Goal: Task Accomplishment & Management: Manage account settings

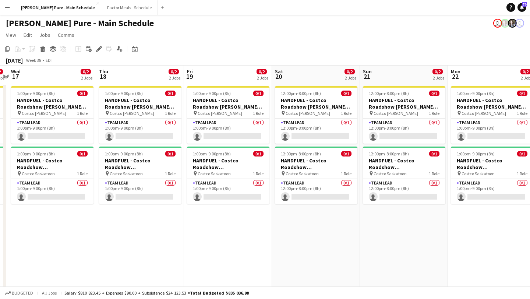
scroll to position [0, 216]
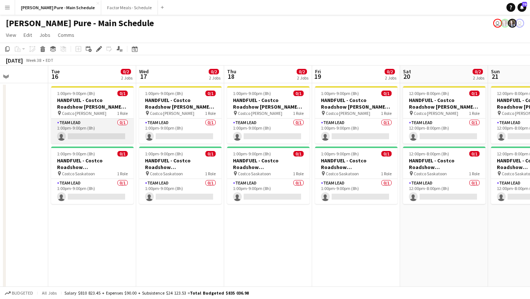
click at [97, 135] on app-card-role "Team Lead 0/1 1:00pm-9:00pm (8h) single-neutral-actions" at bounding box center [92, 131] width 82 height 25
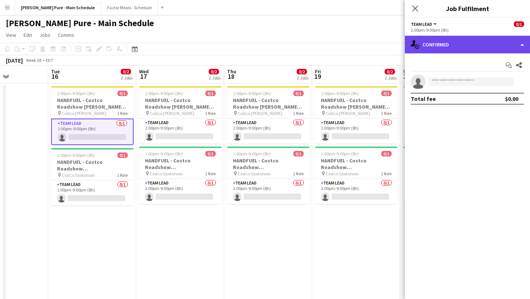
click at [463, 46] on div "single-neutral-actions-check-2 Confirmed" at bounding box center [467, 45] width 125 height 18
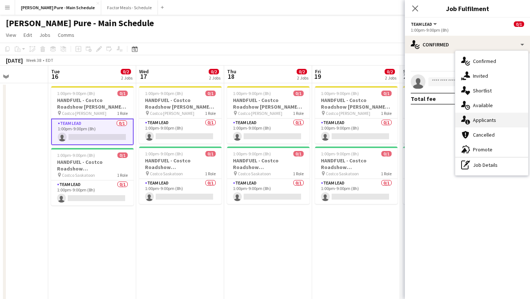
click at [499, 123] on div "single-neutral-actions-information Applicants" at bounding box center [491, 120] width 73 height 15
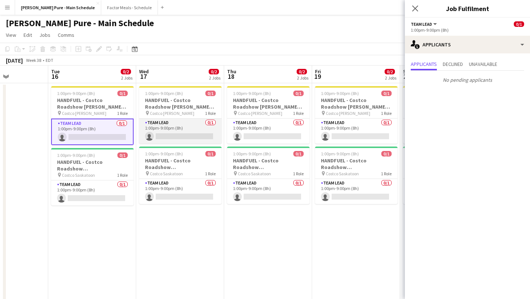
click at [180, 128] on app-card-role "Team Lead 0/1 1:00pm-9:00pm (8h) single-neutral-actions" at bounding box center [180, 131] width 82 height 25
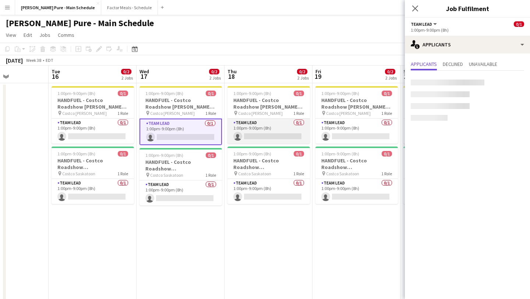
click at [282, 124] on app-card-role "Team Lead 0/1 1:00pm-9:00pm (8h) single-neutral-actions" at bounding box center [268, 131] width 82 height 25
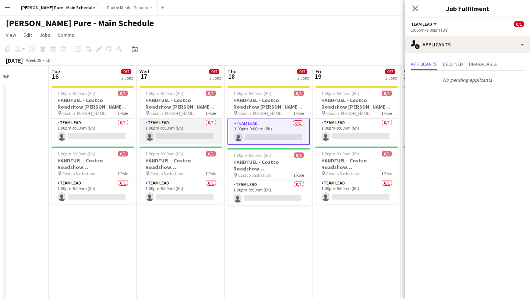
click at [203, 131] on app-card-role "Team Lead 0/1 1:00pm-9:00pm (8h) single-neutral-actions" at bounding box center [181, 131] width 82 height 25
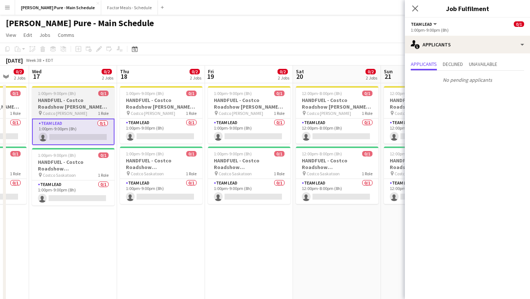
scroll to position [0, 347]
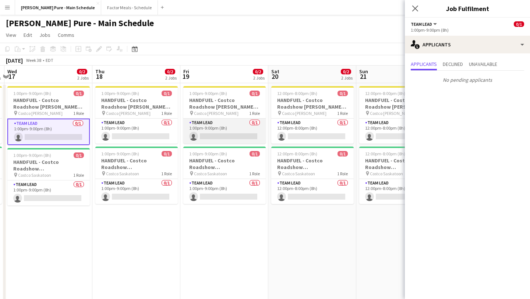
click at [232, 126] on app-card-role "Team Lead 0/1 1:00pm-9:00pm (8h) single-neutral-actions" at bounding box center [224, 131] width 82 height 25
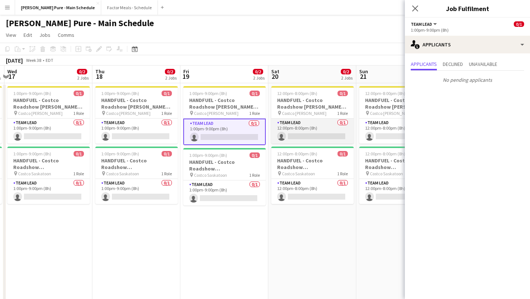
click at [312, 131] on app-card-role "Team Lead 0/1 12:00pm-8:00pm (8h) single-neutral-actions" at bounding box center [312, 131] width 82 height 25
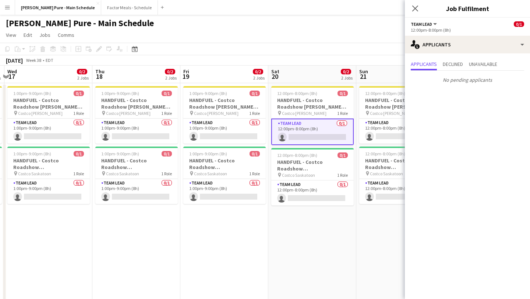
scroll to position [0, 269]
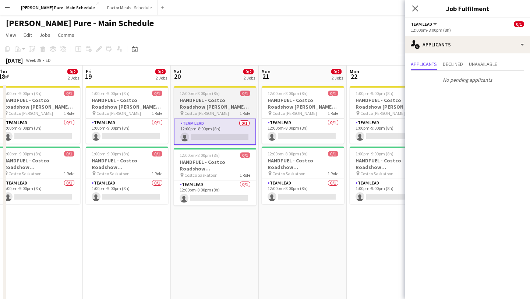
click at [312, 131] on app-card-role "Team Lead 0/1 12:00pm-8:00pm (8h) single-neutral-actions" at bounding box center [303, 131] width 82 height 25
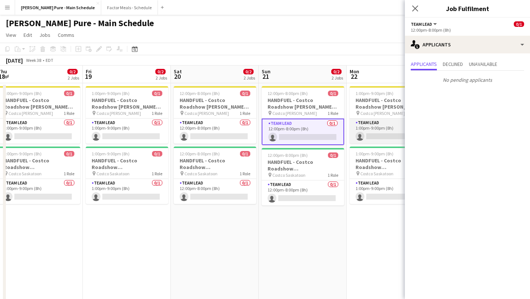
click at [381, 133] on app-card-role "Team Lead 0/1 1:00pm-9:00pm (8h) single-neutral-actions" at bounding box center [391, 131] width 82 height 25
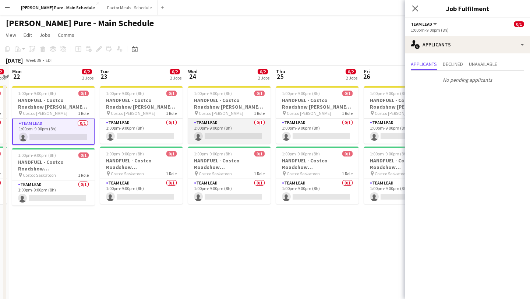
scroll to position [0, 224]
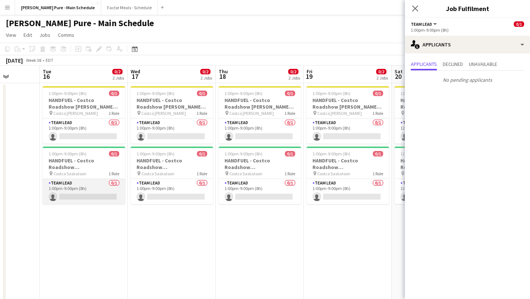
click at [64, 198] on app-card-role "Team Lead 0/1 1:00pm-9:00pm (8h) single-neutral-actions" at bounding box center [84, 191] width 82 height 25
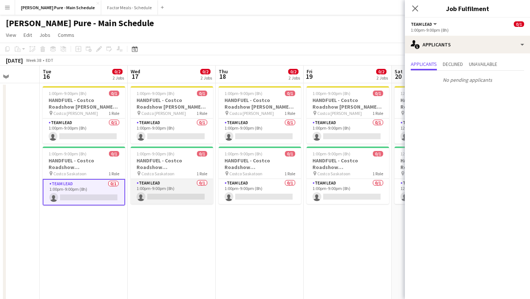
click at [170, 185] on app-card-role "Team Lead 0/1 1:00pm-9:00pm (8h) single-neutral-actions" at bounding box center [172, 191] width 82 height 25
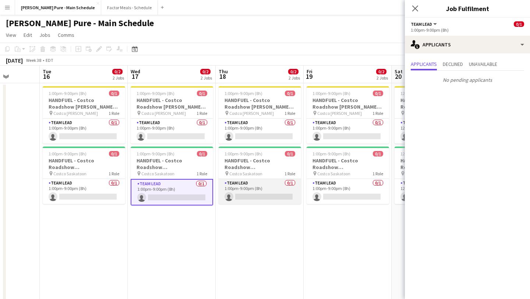
click at [257, 187] on app-card-role "Team Lead 0/1 1:00pm-9:00pm (8h) single-neutral-actions" at bounding box center [260, 191] width 82 height 25
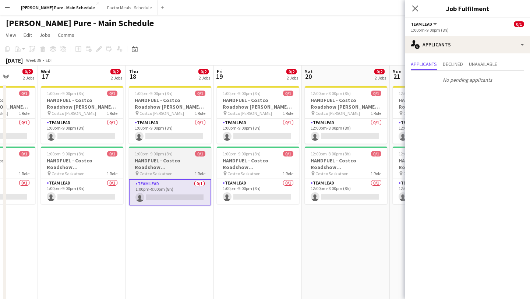
scroll to position [0, 331]
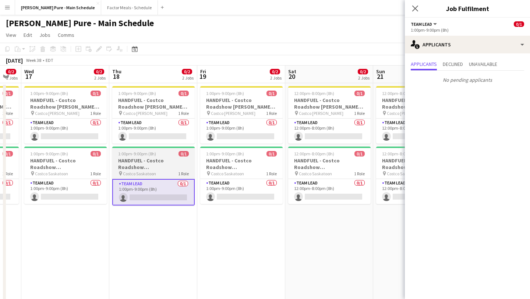
click at [257, 187] on app-card-role "Team Lead 0/1 1:00pm-9:00pm (8h) single-neutral-actions" at bounding box center [241, 191] width 82 height 25
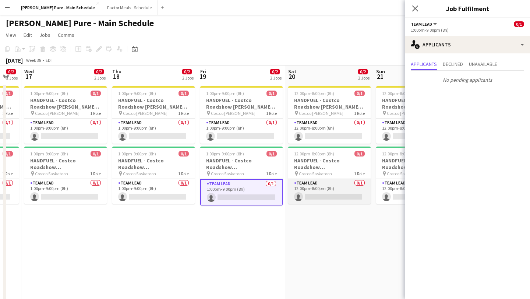
click at [322, 190] on app-card-role "Team Lead 0/1 12:00pm-8:00pm (8h) single-neutral-actions" at bounding box center [329, 191] width 82 height 25
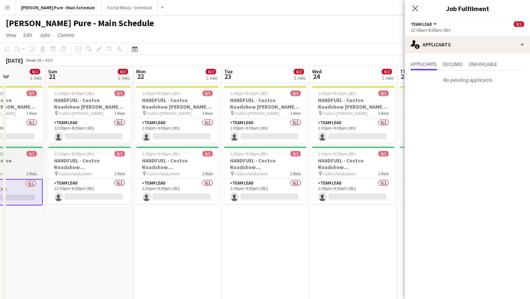
scroll to position [0, 293]
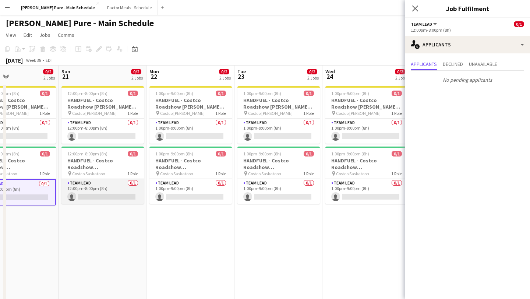
click at [110, 193] on app-card-role "Team Lead 0/1 12:00pm-8:00pm (8h) single-neutral-actions" at bounding box center [102, 191] width 82 height 25
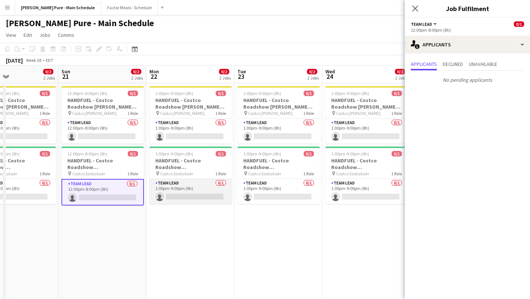
click at [194, 181] on app-card-role "Team Lead 0/1 1:00pm-9:00pm (8h) single-neutral-actions" at bounding box center [190, 191] width 82 height 25
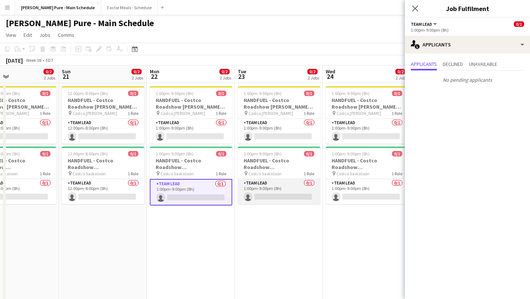
click at [291, 191] on app-card-role "Team Lead 0/1 1:00pm-9:00pm (8h) single-neutral-actions" at bounding box center [279, 191] width 82 height 25
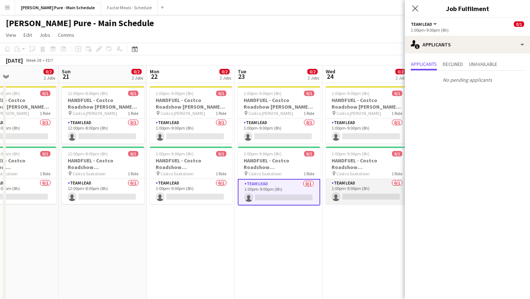
click at [360, 187] on app-card-role "Team Lead 0/1 1:00pm-9:00pm (8h) single-neutral-actions" at bounding box center [367, 191] width 82 height 25
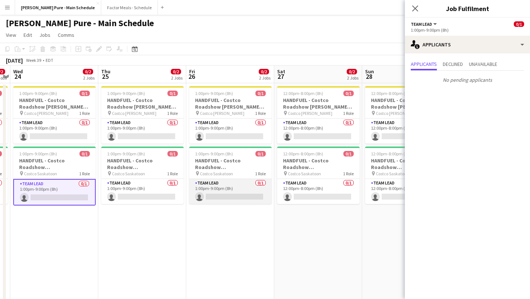
click at [248, 196] on app-card-role "Team Lead 0/1 1:00pm-9:00pm (8h) single-neutral-actions" at bounding box center [230, 191] width 82 height 25
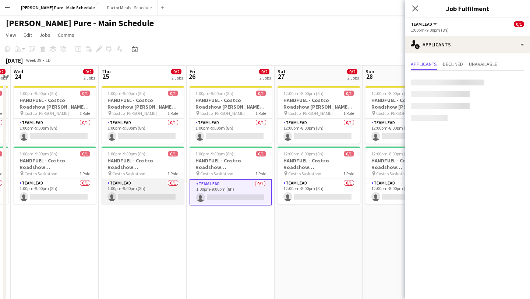
click at [139, 199] on app-card-role "Team Lead 0/1 1:00pm-9:00pm (8h) single-neutral-actions" at bounding box center [143, 191] width 82 height 25
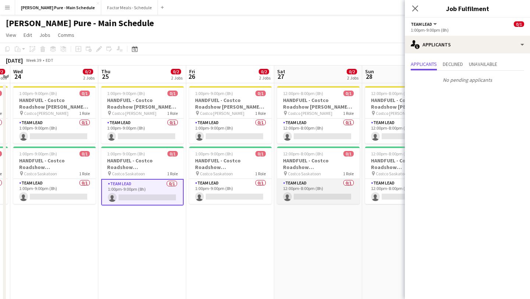
click at [323, 187] on app-card-role "Team Lead 0/1 12:00pm-8:00pm (8h) single-neutral-actions" at bounding box center [318, 191] width 82 height 25
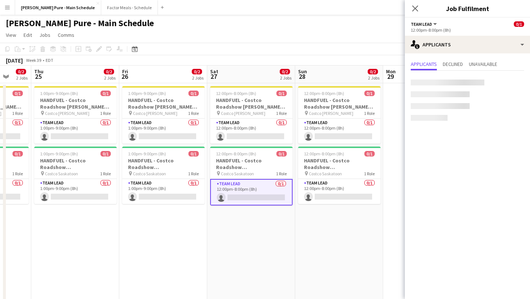
scroll to position [0, 224]
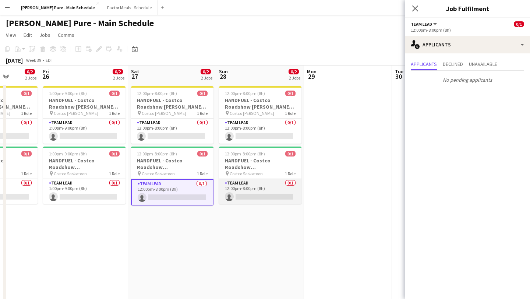
click at [220, 201] on app-card-role "Team Lead 0/1 12:00pm-8:00pm (8h) single-neutral-actions" at bounding box center [260, 191] width 82 height 25
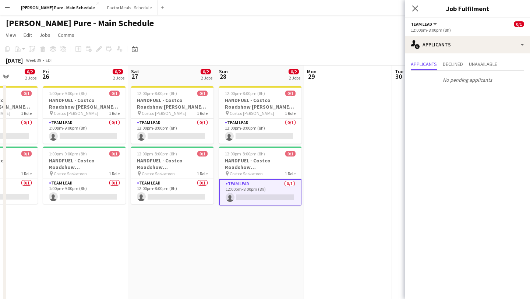
click at [421, 10] on div "Close pop-in" at bounding box center [415, 8] width 21 height 17
click at [418, 8] on icon "Close pop-in" at bounding box center [415, 8] width 7 height 7
